Goal: Transaction & Acquisition: Purchase product/service

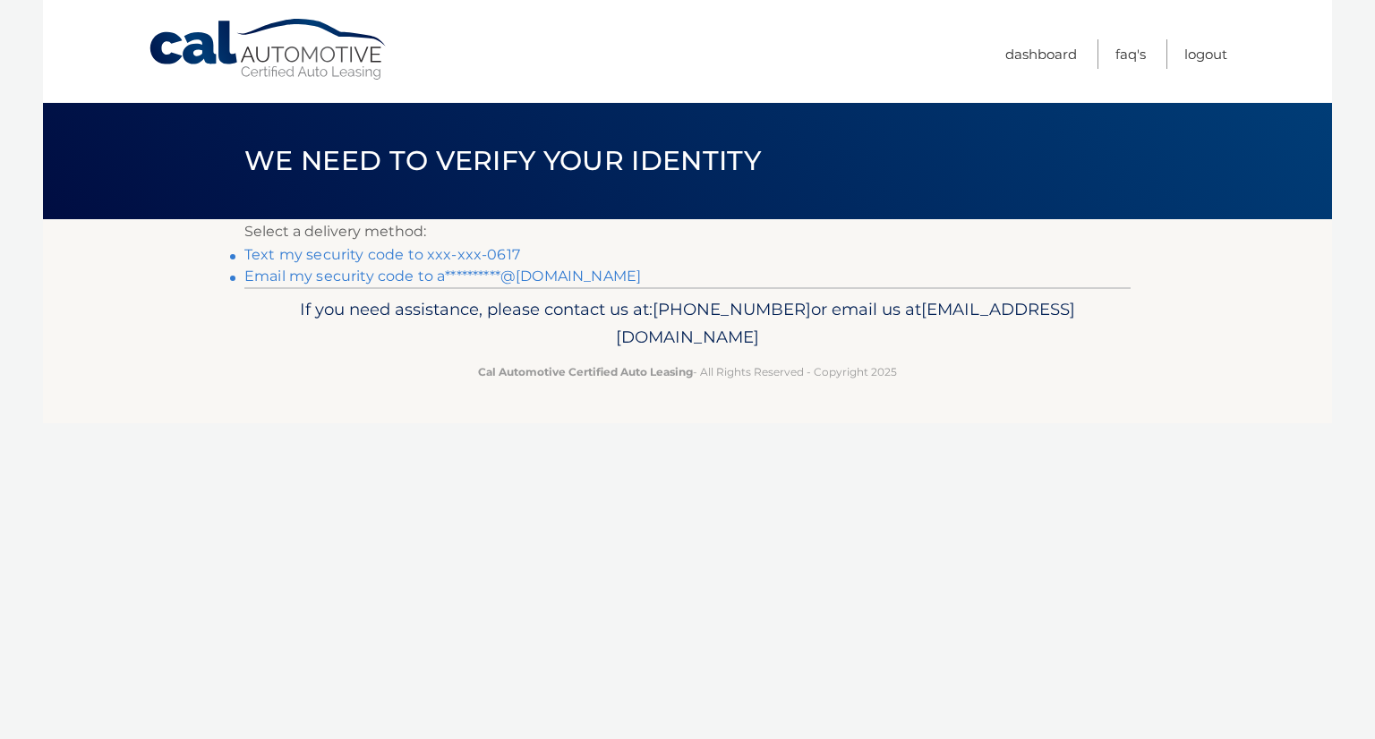
click at [337, 252] on link "Text my security code to xxx-xxx-0617" at bounding box center [382, 254] width 276 height 17
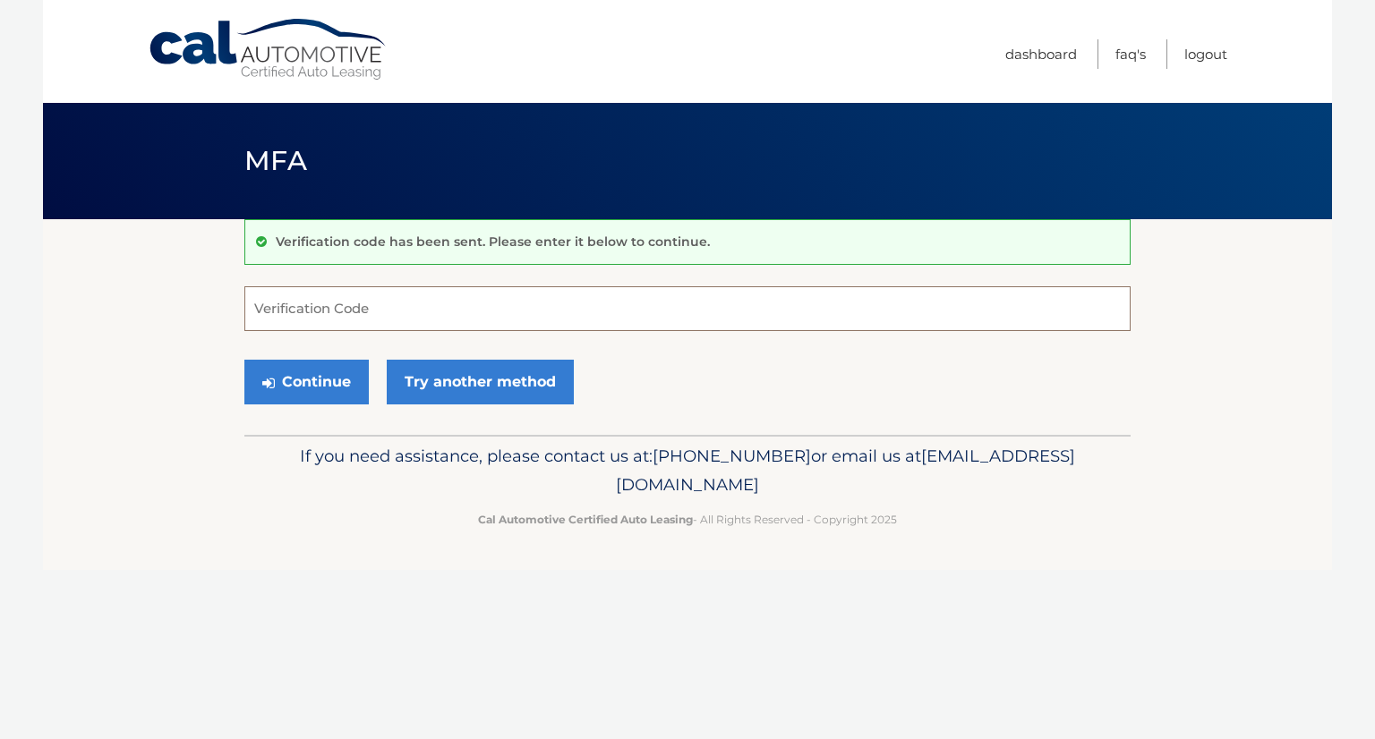
click at [343, 305] on input "Verification Code" at bounding box center [687, 308] width 886 height 45
type input "415629"
click at [315, 383] on button "Continue" at bounding box center [306, 382] width 124 height 45
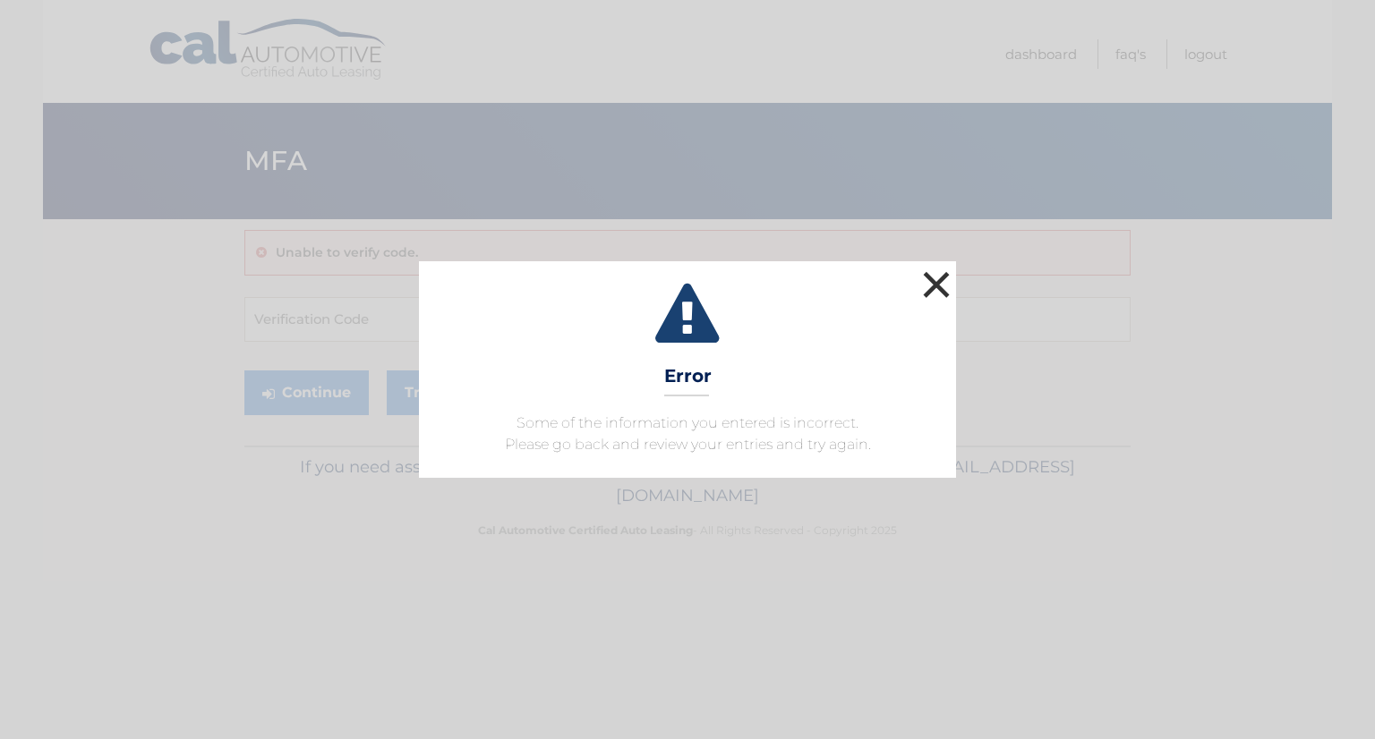
click at [931, 283] on button "×" at bounding box center [936, 285] width 36 height 36
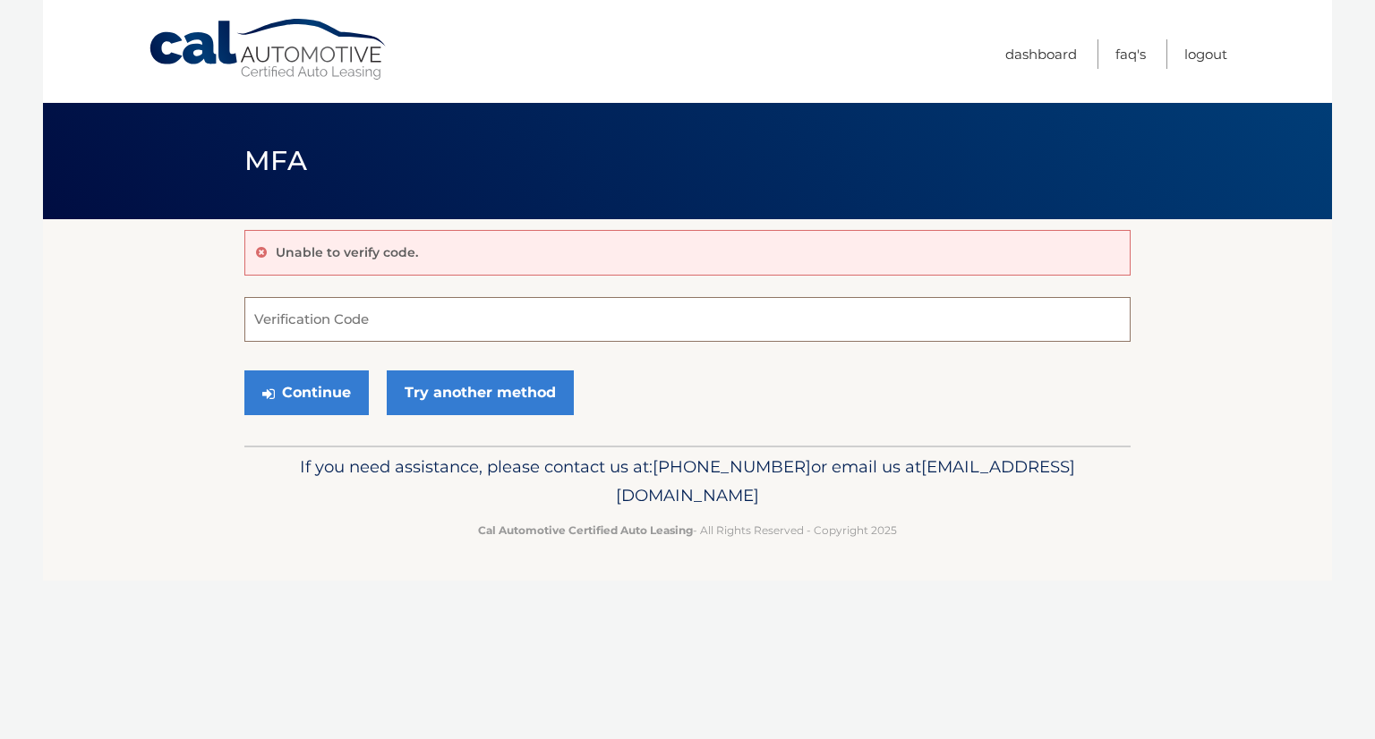
click at [315, 314] on input "Verification Code" at bounding box center [687, 319] width 886 height 45
type input "451629"
click at [317, 387] on button "Continue" at bounding box center [306, 393] width 124 height 45
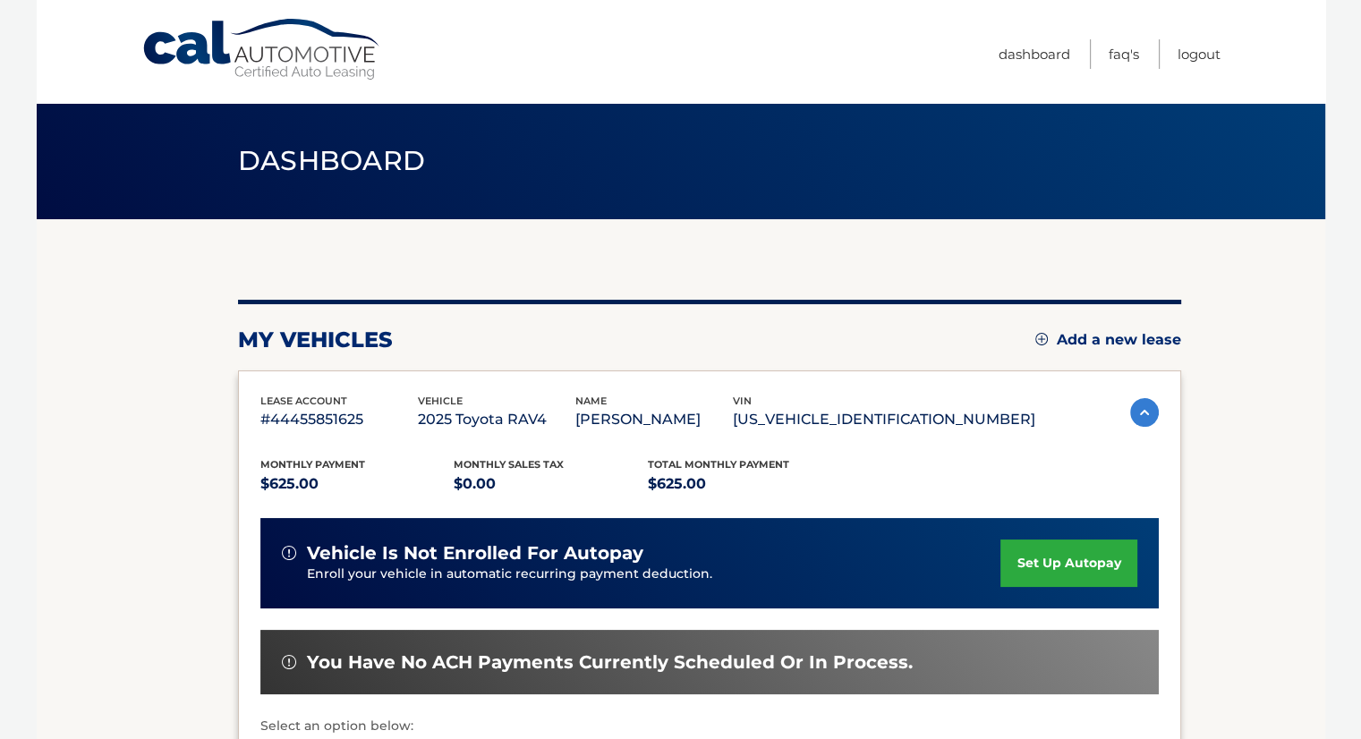
click at [1133, 405] on img at bounding box center [1144, 412] width 29 height 29
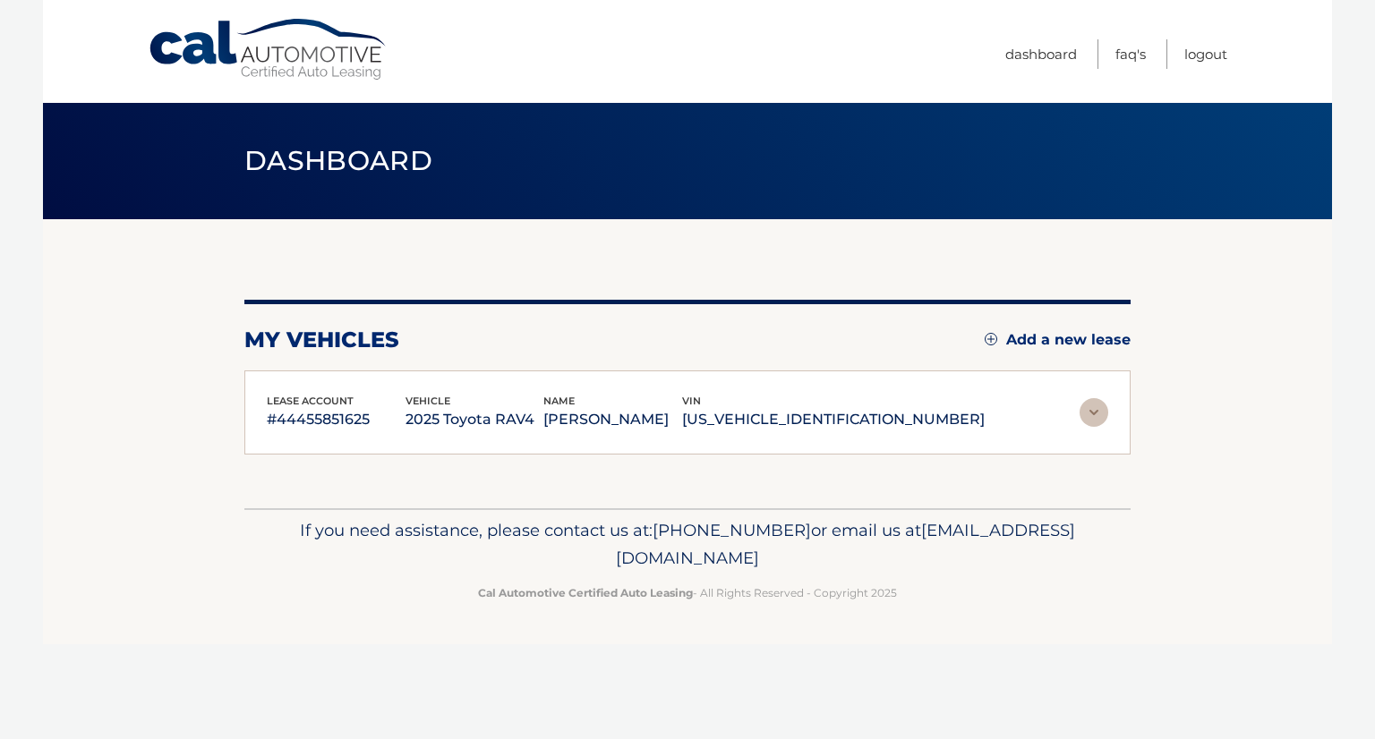
click at [1096, 412] on img at bounding box center [1093, 412] width 29 height 29
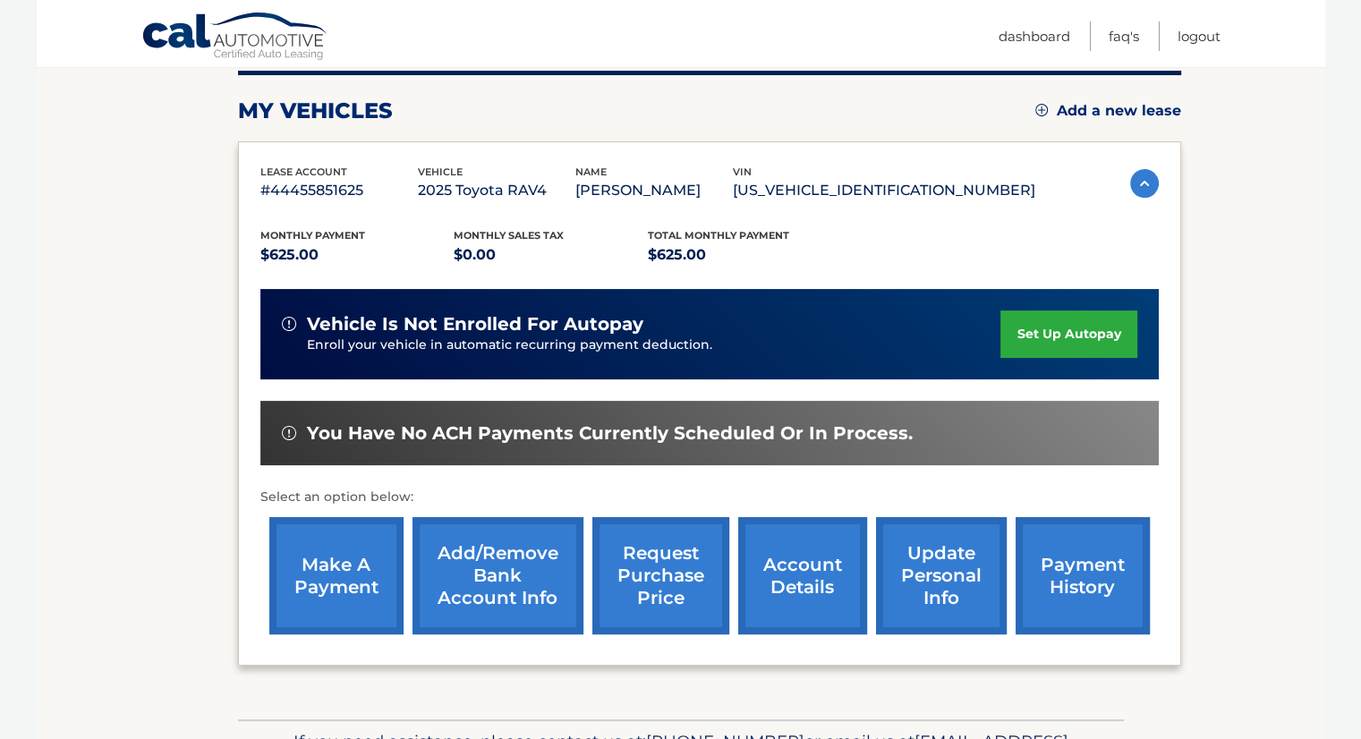
scroll to position [269, 0]
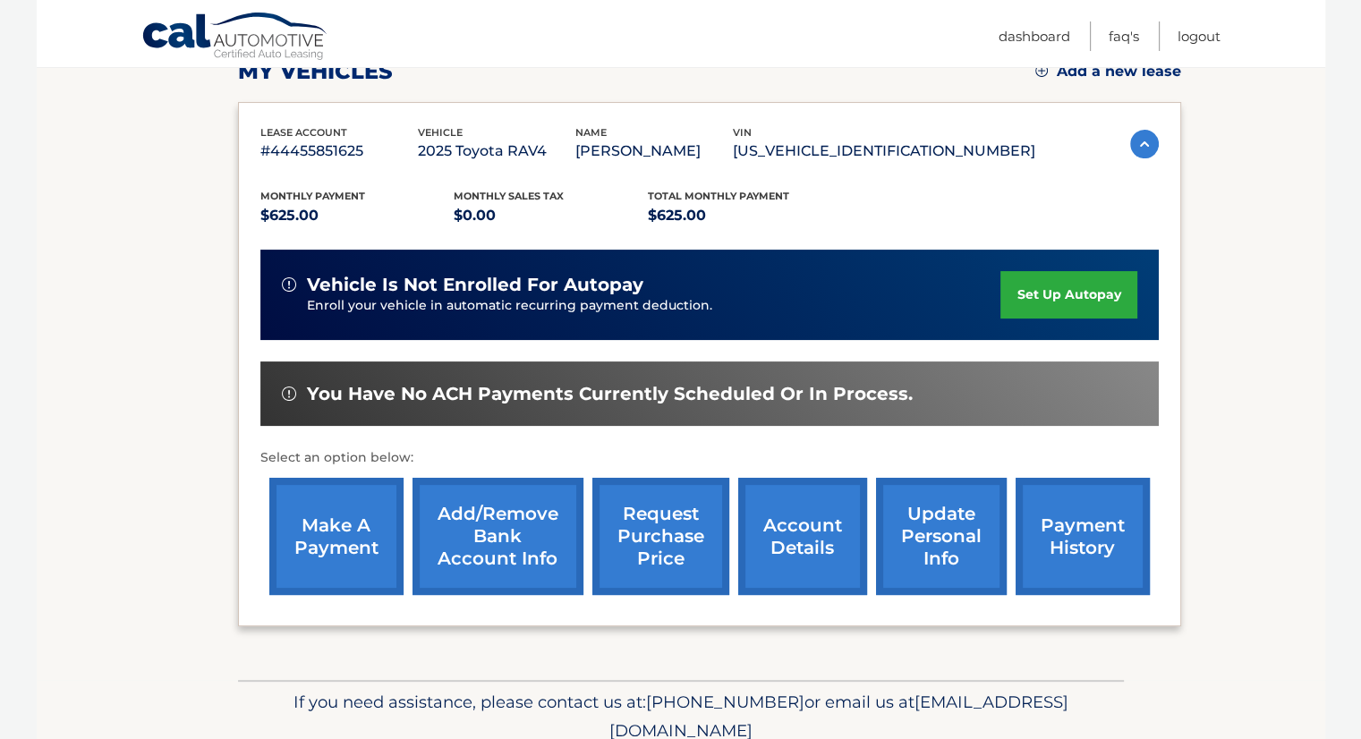
click at [354, 532] on link "make a payment" at bounding box center [336, 536] width 134 height 117
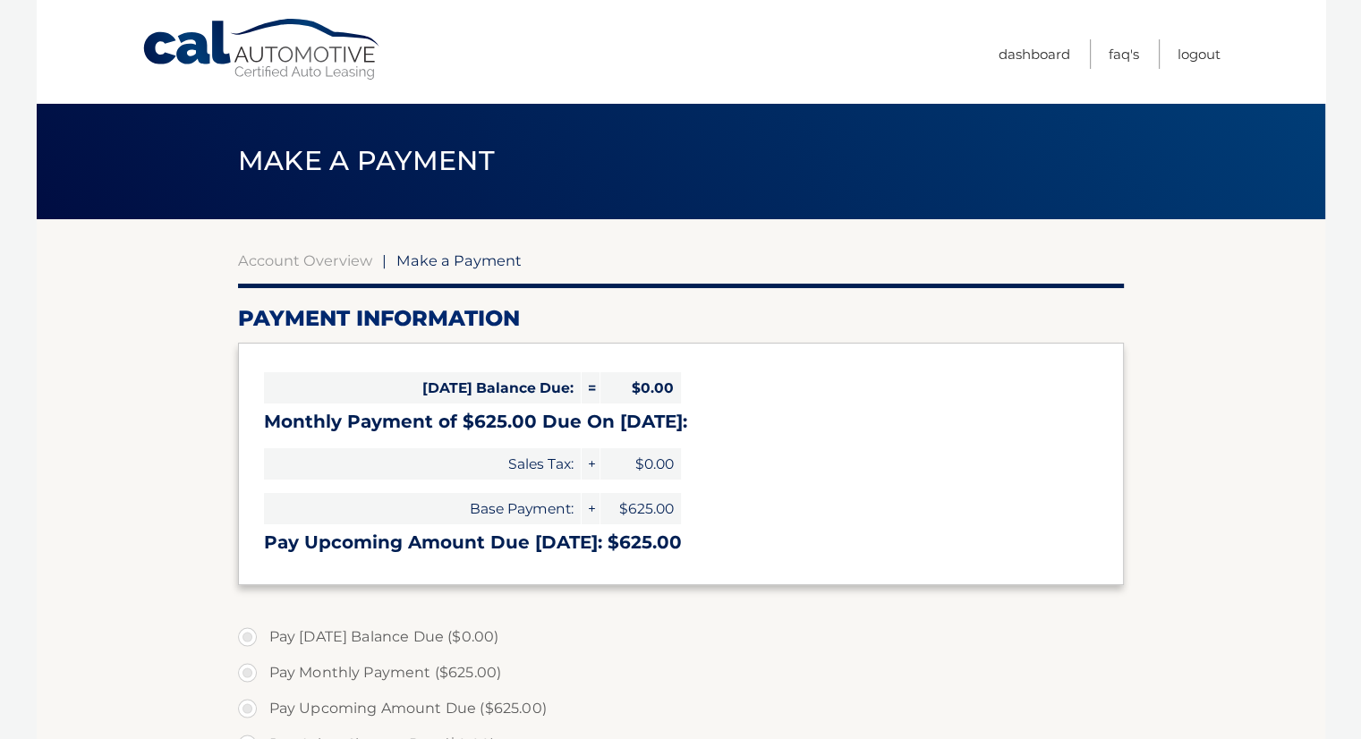
select select "YmRkNjU1MDgtNjZlYi00NWQxLWI2NjgtMGI1OTFkMDljZmMz"
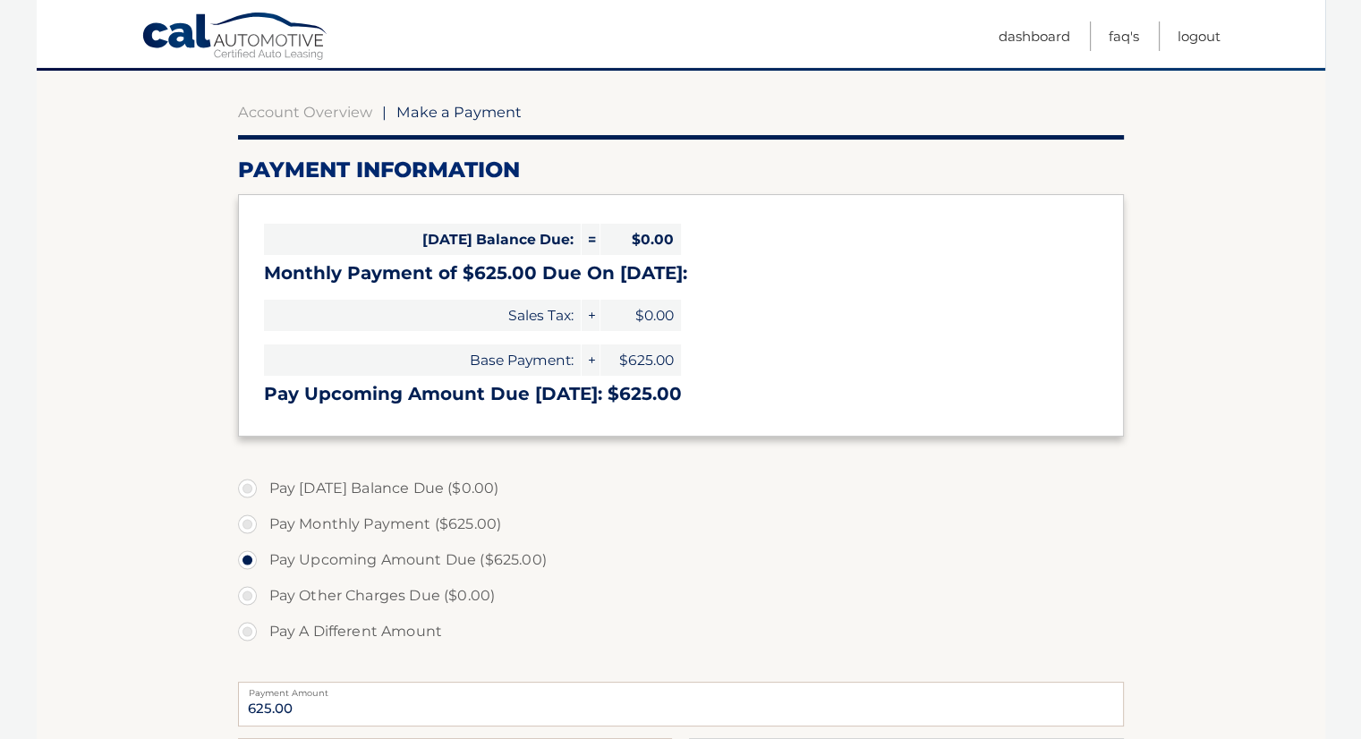
scroll to position [179, 0]
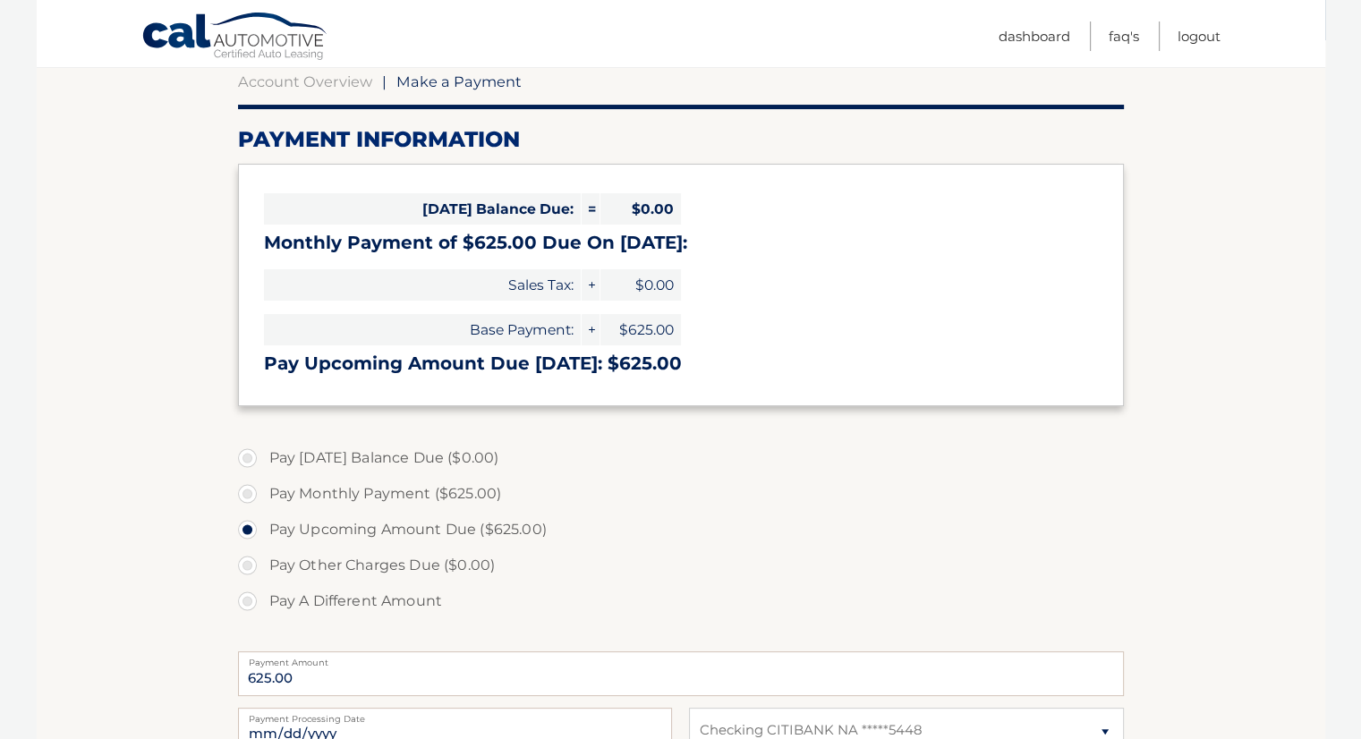
click at [247, 531] on label "Pay Upcoming Amount Due ($625.00)" at bounding box center [681, 530] width 886 height 36
click at [247, 531] on input "Pay Upcoming Amount Due ($625.00)" at bounding box center [254, 526] width 18 height 29
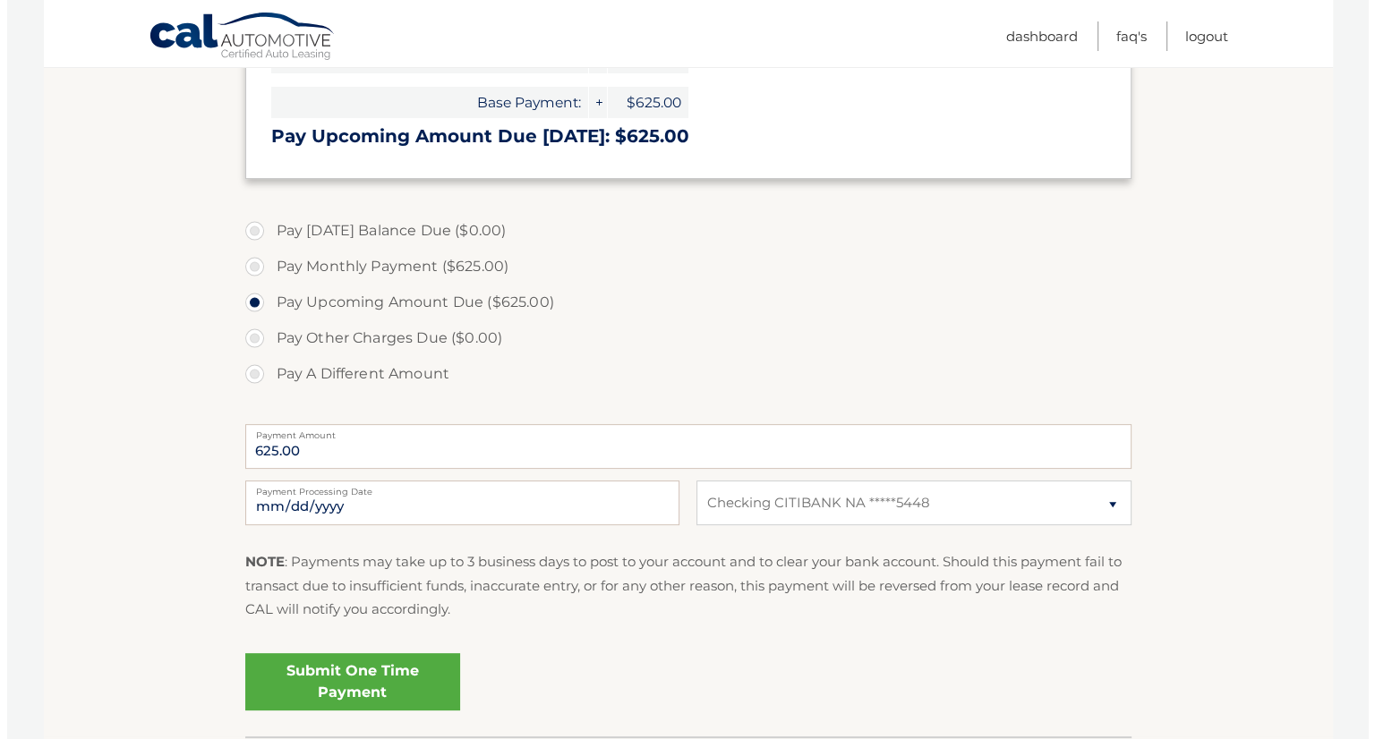
scroll to position [448, 0]
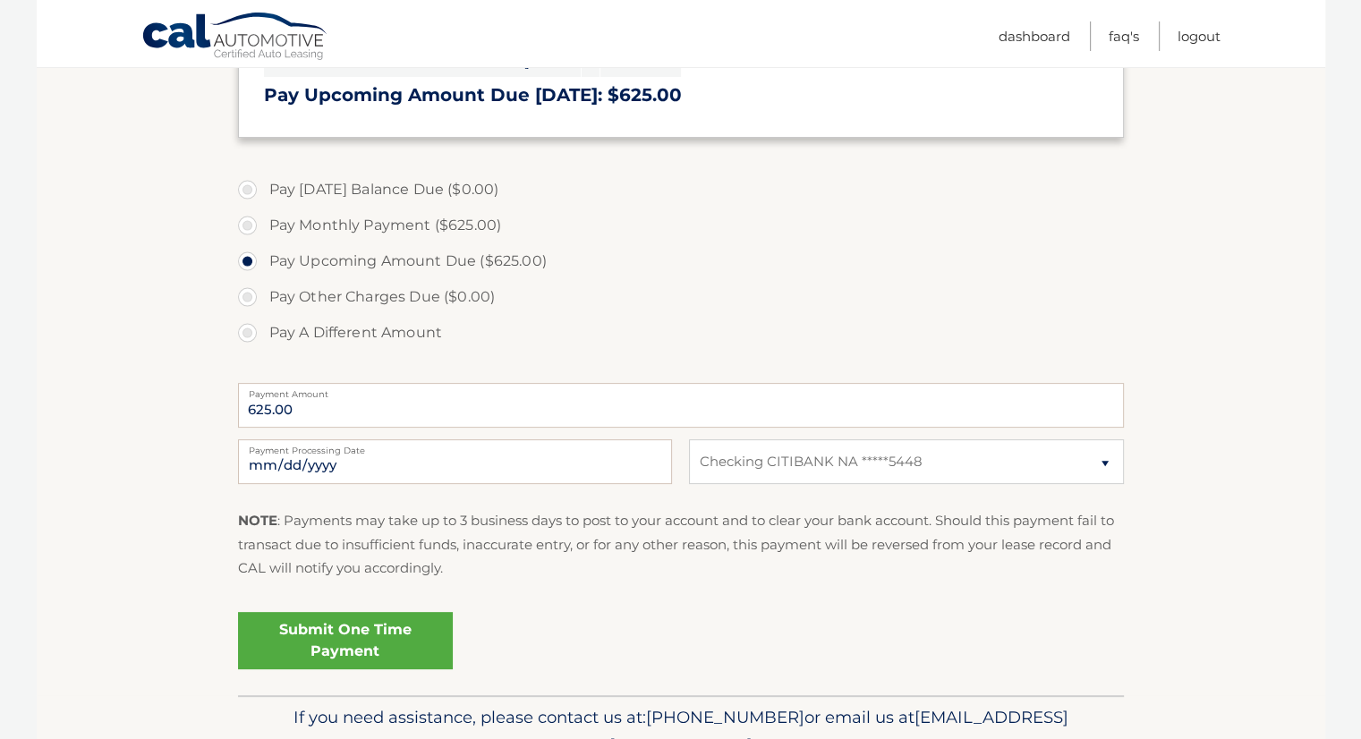
click at [354, 642] on link "Submit One Time Payment" at bounding box center [345, 640] width 215 height 57
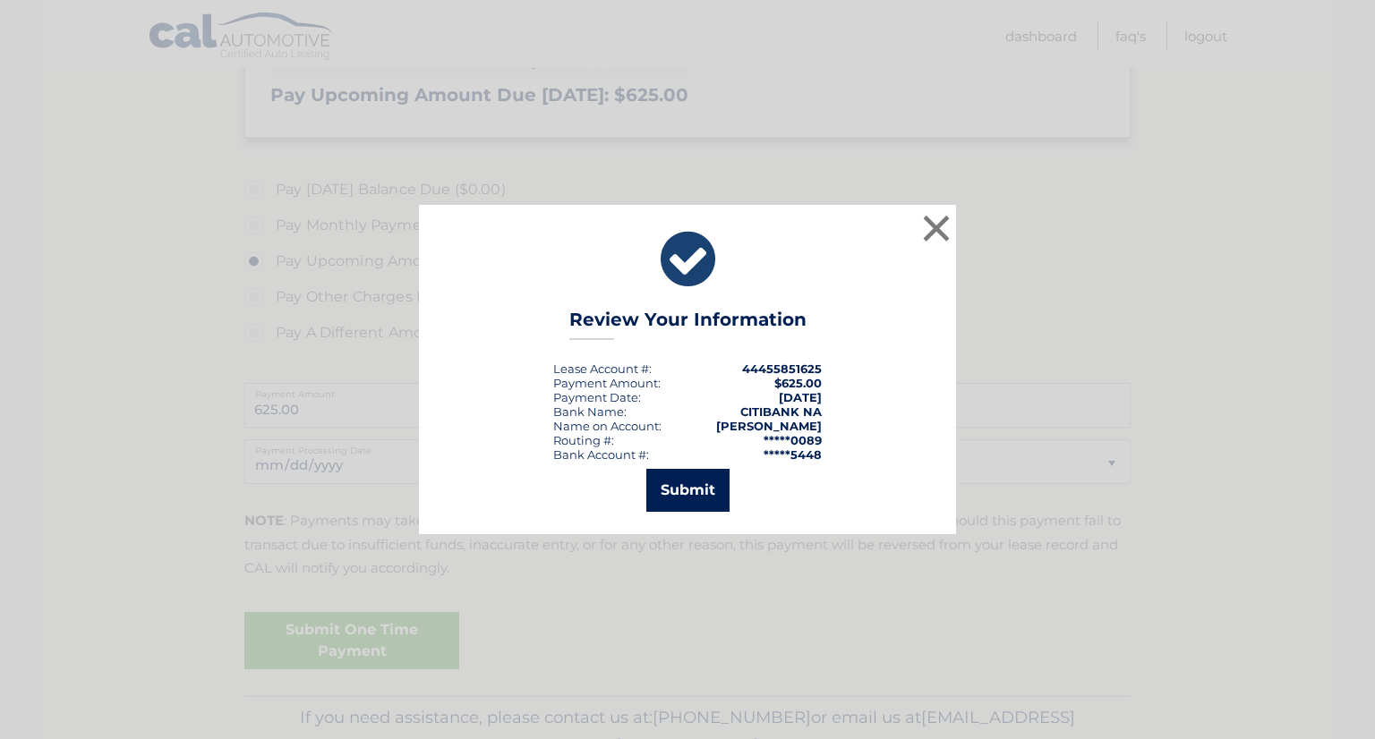
click at [674, 490] on button "Submit" at bounding box center [687, 490] width 83 height 43
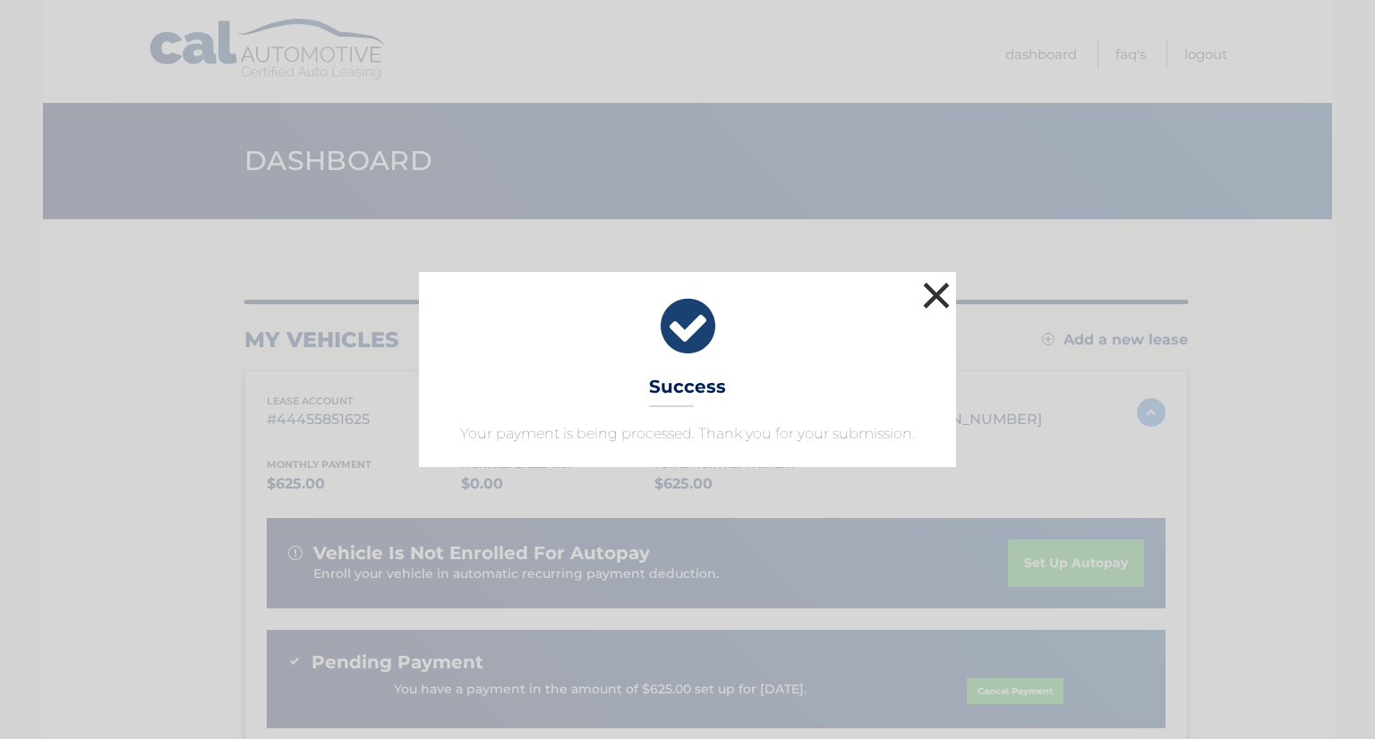
click at [936, 305] on button "×" at bounding box center [936, 295] width 36 height 36
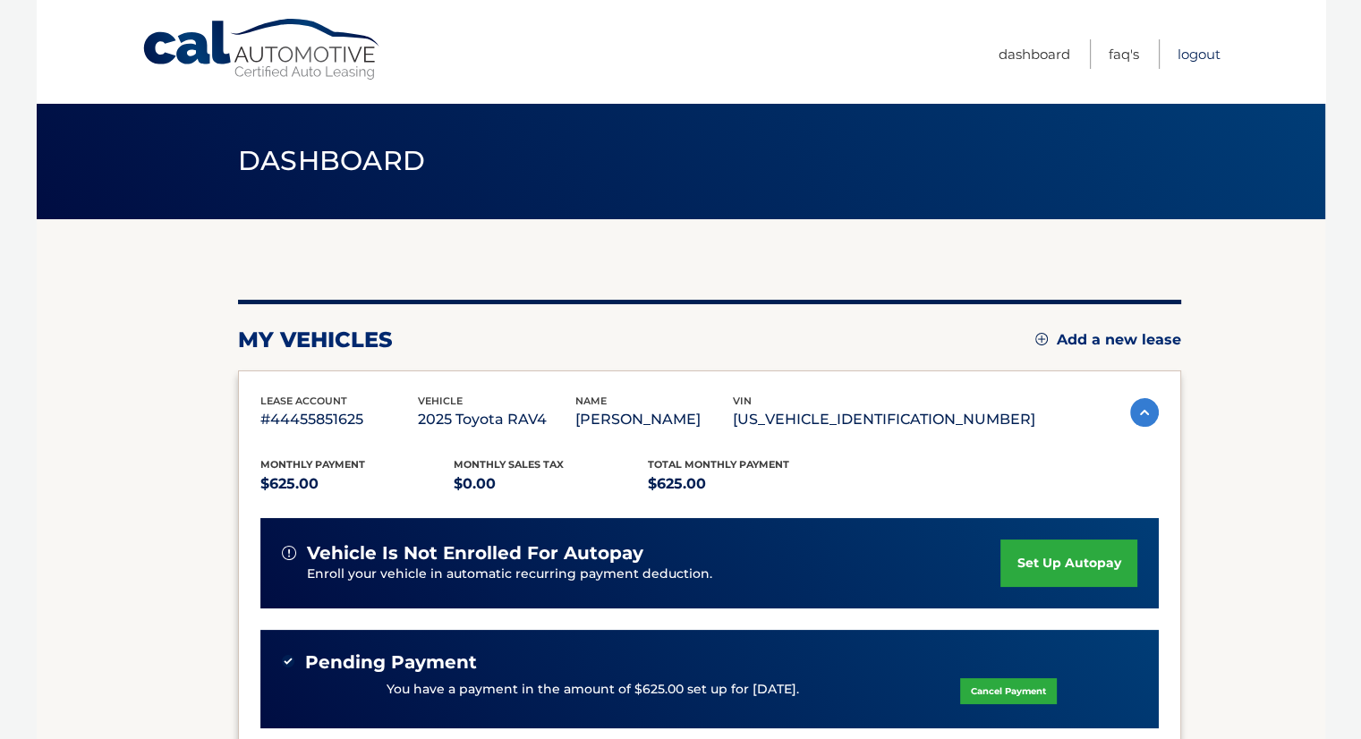
click at [1199, 52] on link "Logout" at bounding box center [1199, 54] width 43 height 30
